Goal: Task Accomplishment & Management: Use online tool/utility

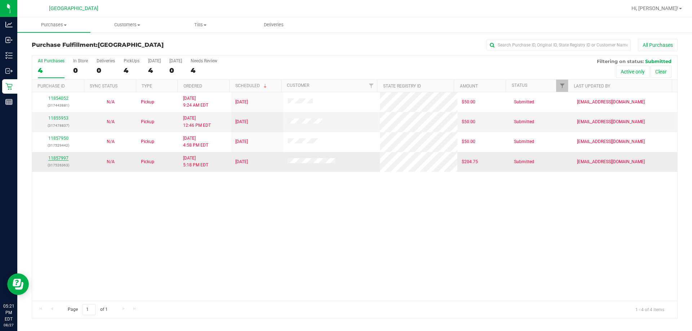
click at [64, 157] on link "11857997" at bounding box center [58, 158] width 20 height 5
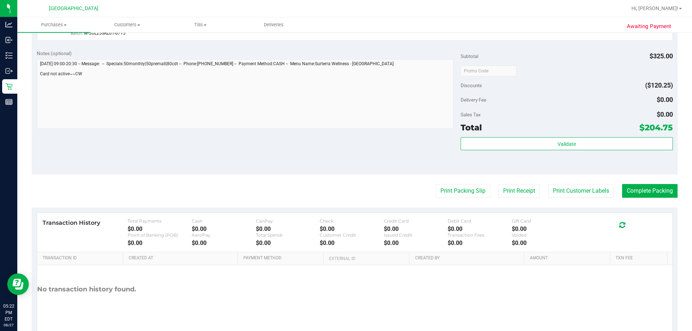
scroll to position [360, 0]
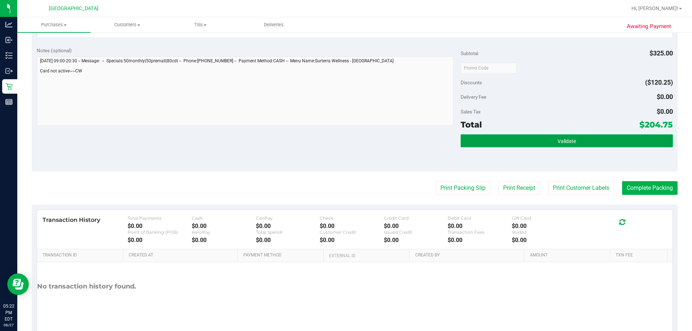
click at [343, 138] on button "Validate" at bounding box center [566, 140] width 212 height 13
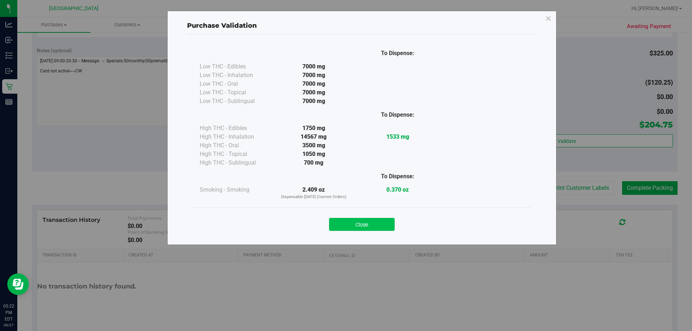
click at [343, 226] on button "Close" at bounding box center [362, 224] width 66 height 13
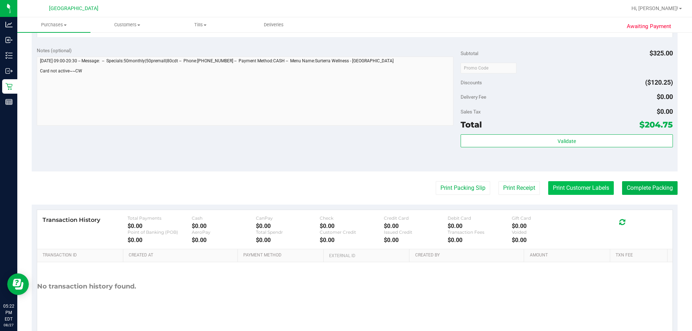
click at [343, 187] on button "Print Customer Labels" at bounding box center [581, 188] width 66 height 14
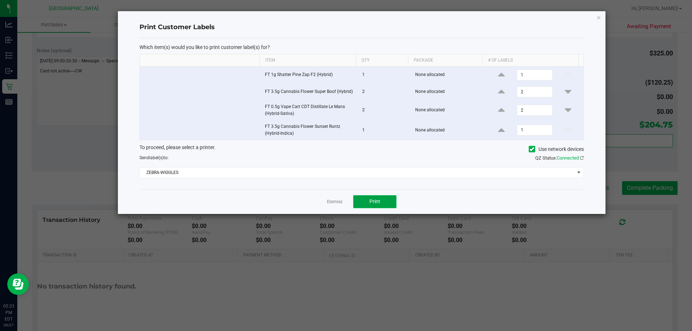
click at [343, 204] on span "Print" at bounding box center [374, 202] width 11 height 6
click at [331, 200] on link "Dismiss" at bounding box center [334, 202] width 15 height 6
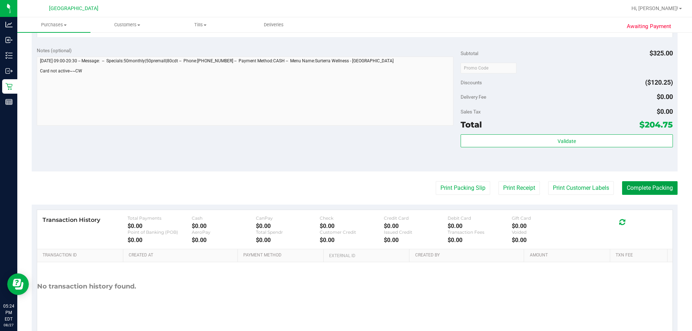
click at [343, 187] on button "Complete Packing" at bounding box center [649, 188] width 55 height 14
